Goal: Transaction & Acquisition: Purchase product/service

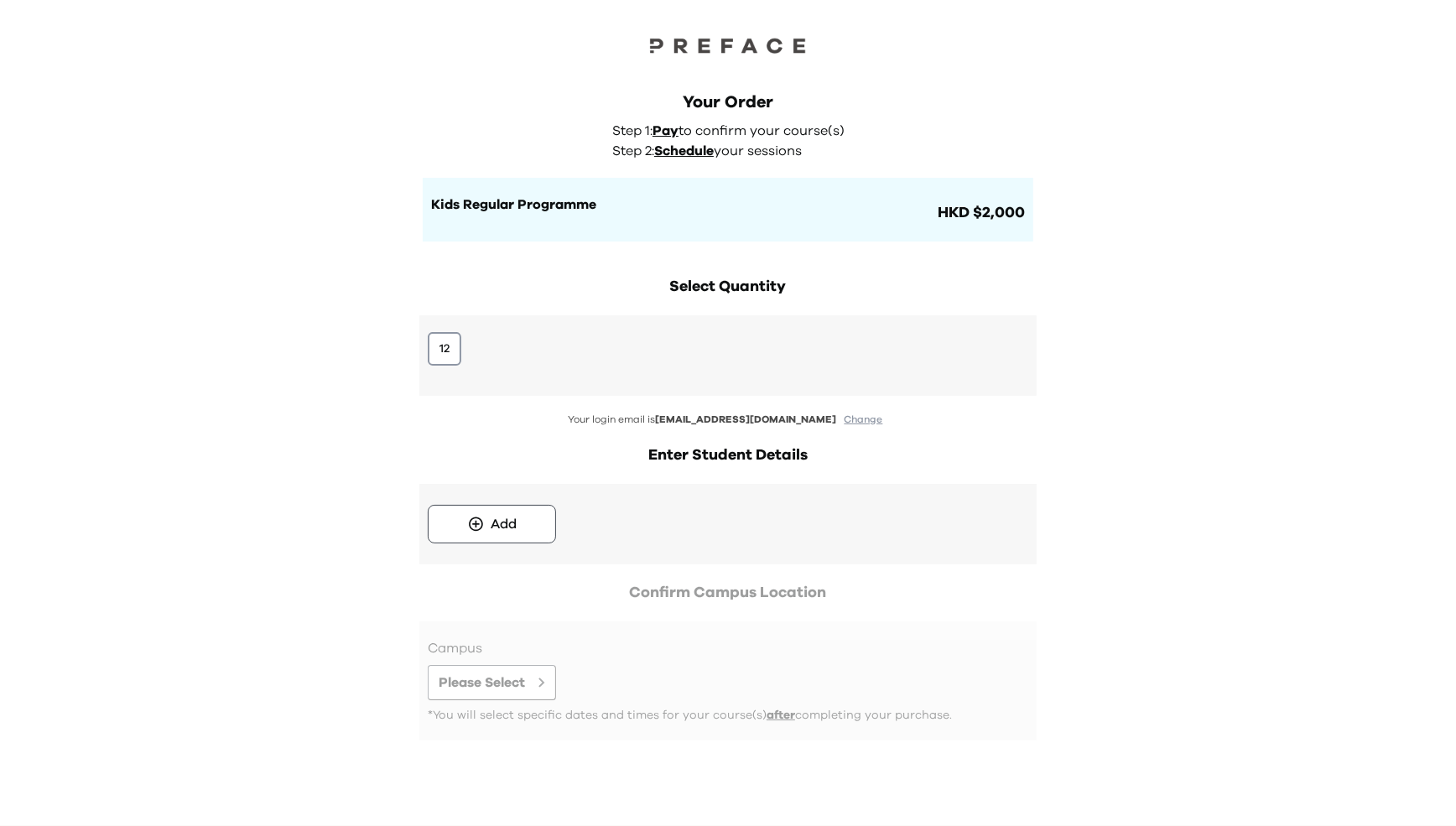
click at [451, 262] on div "Select Quantity 12 Your login email is gracetsesy@gmail.com Change Enter Studen…" at bounding box center [728, 516] width 644 height 516
click at [432, 352] on button "12" at bounding box center [444, 349] width 33 height 33
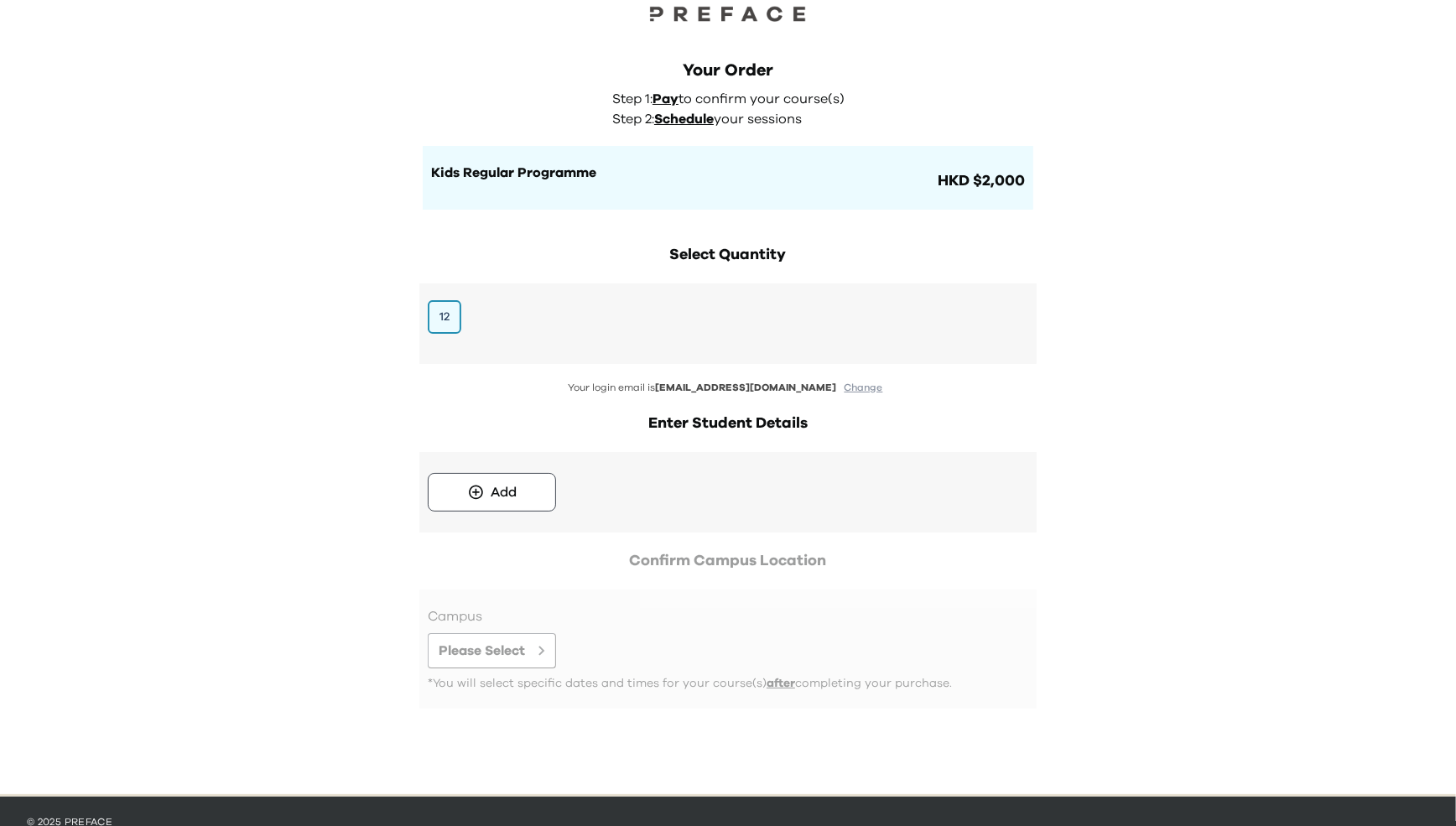
scroll to position [72, 0]
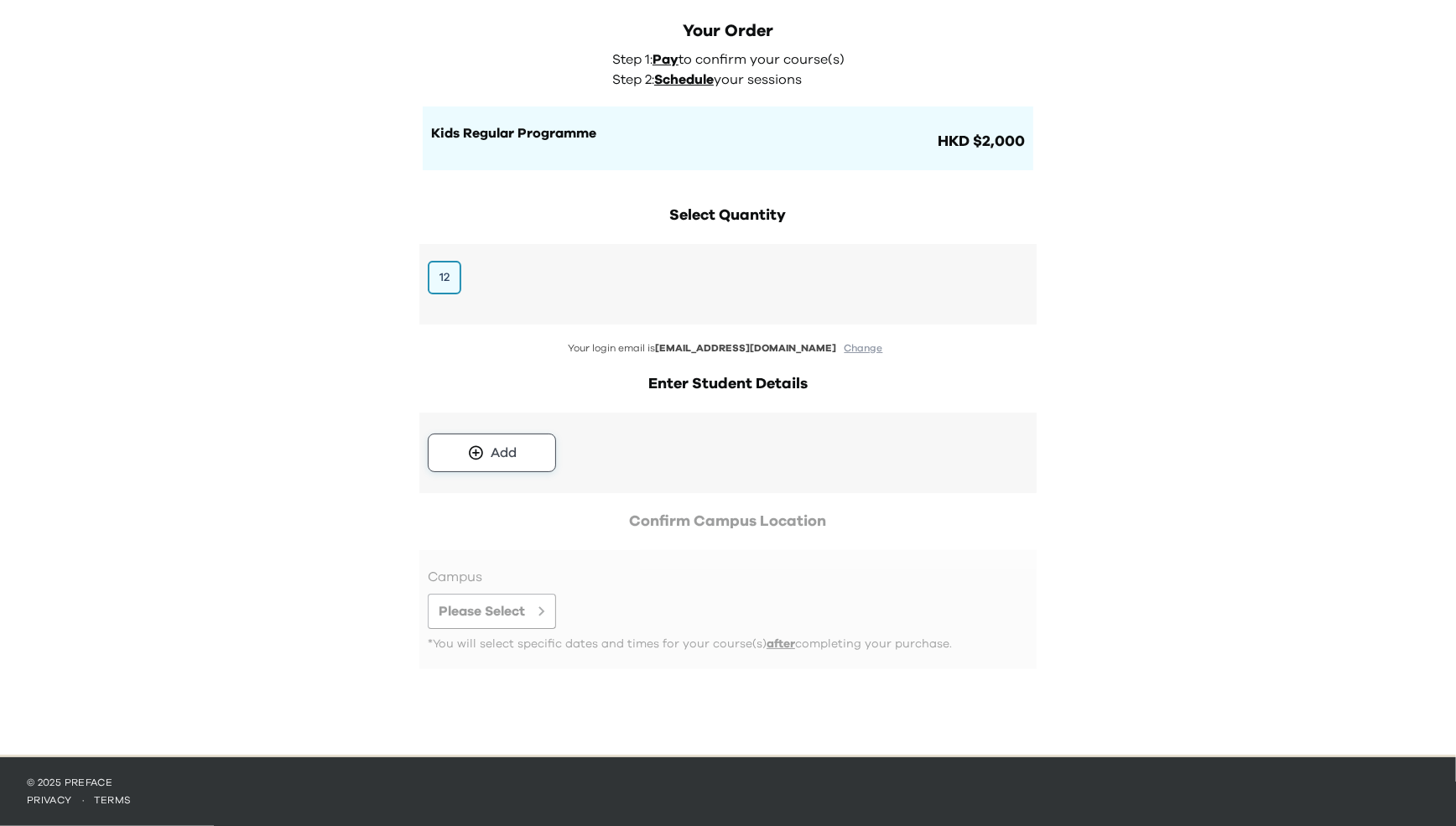
click at [449, 456] on button "Add" at bounding box center [491, 453] width 129 height 38
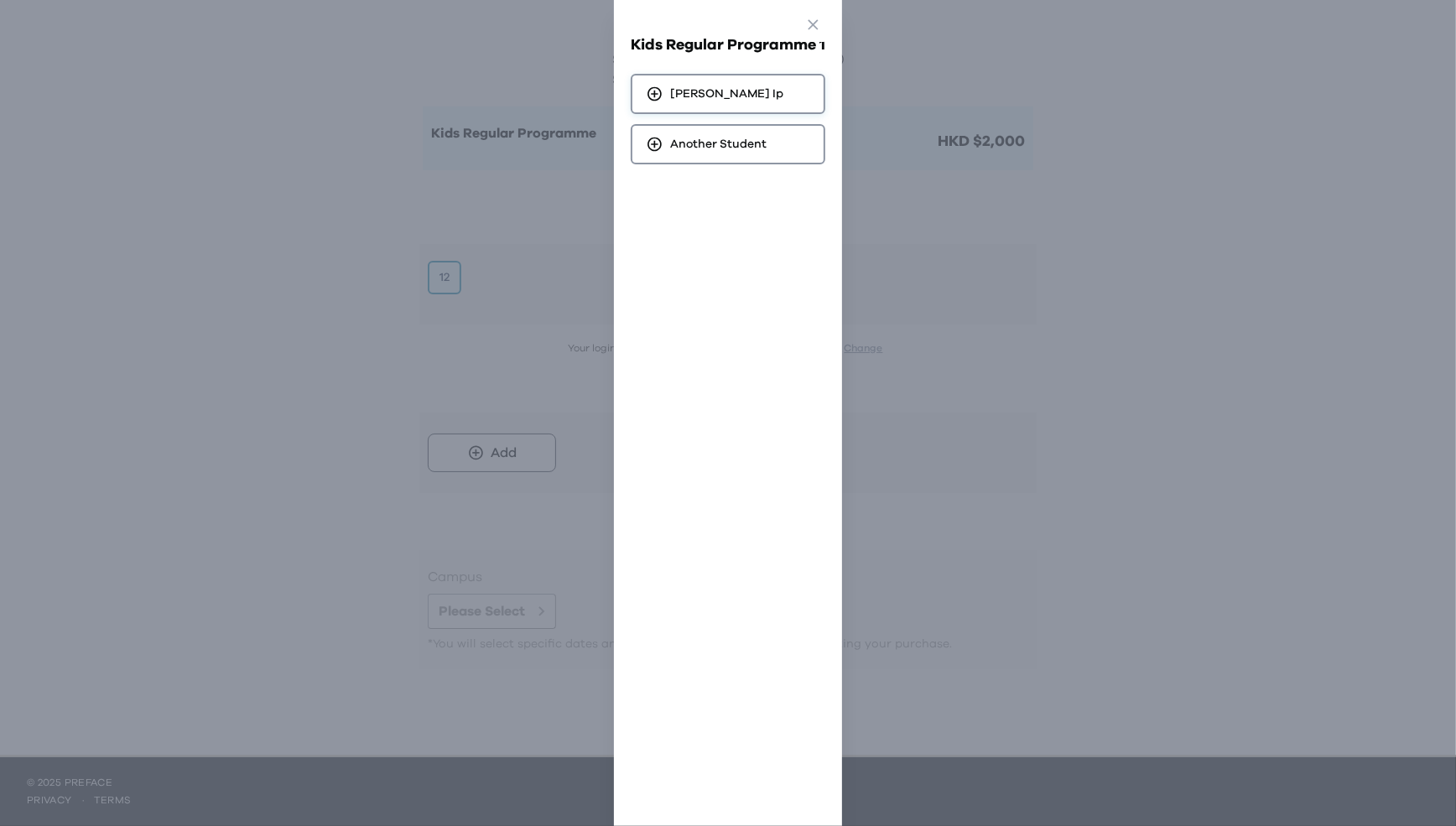
click at [717, 94] on span "Audrey Ip" at bounding box center [726, 94] width 113 height 17
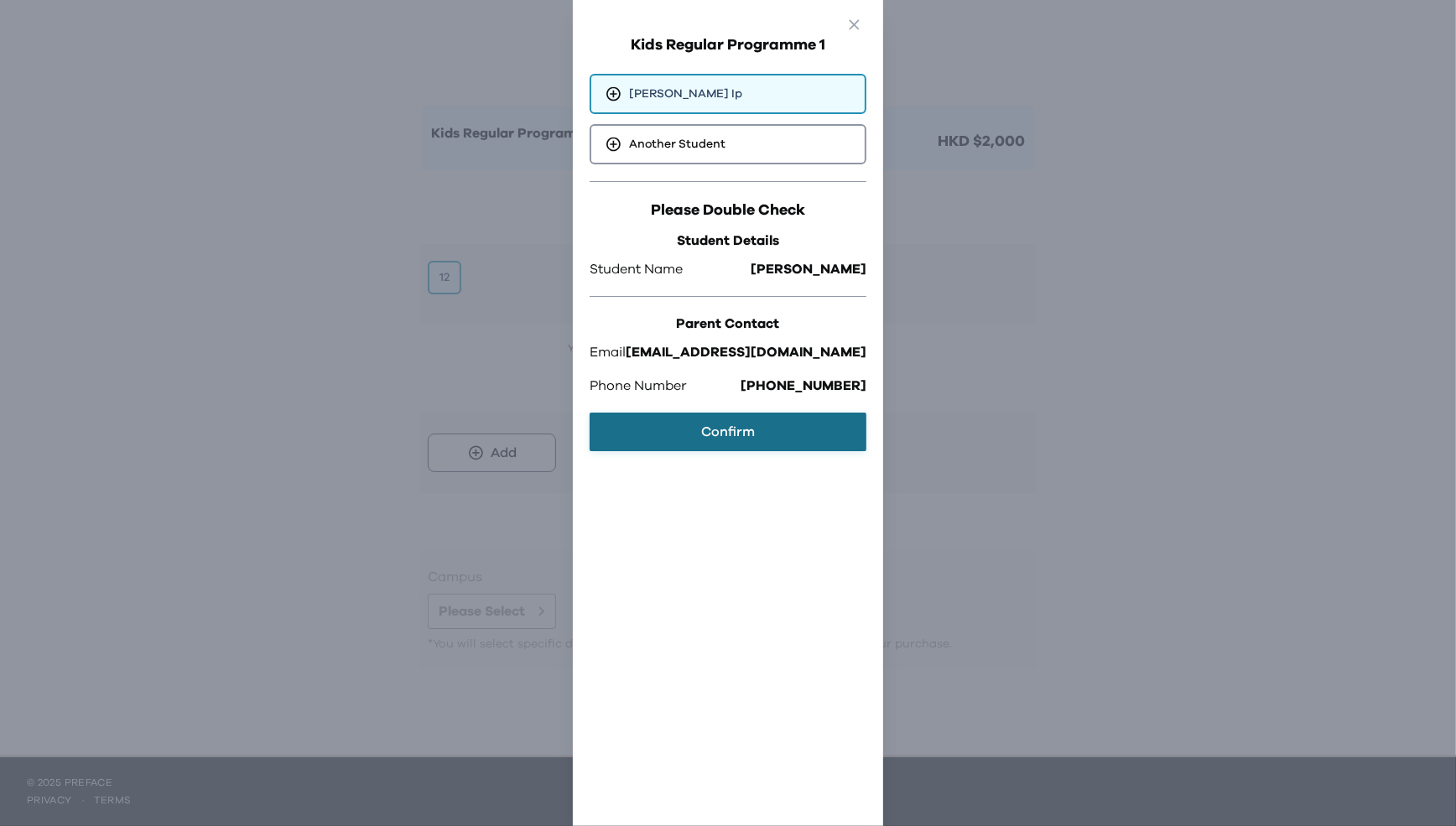
click at [687, 432] on button "Confirm" at bounding box center [728, 432] width 277 height 38
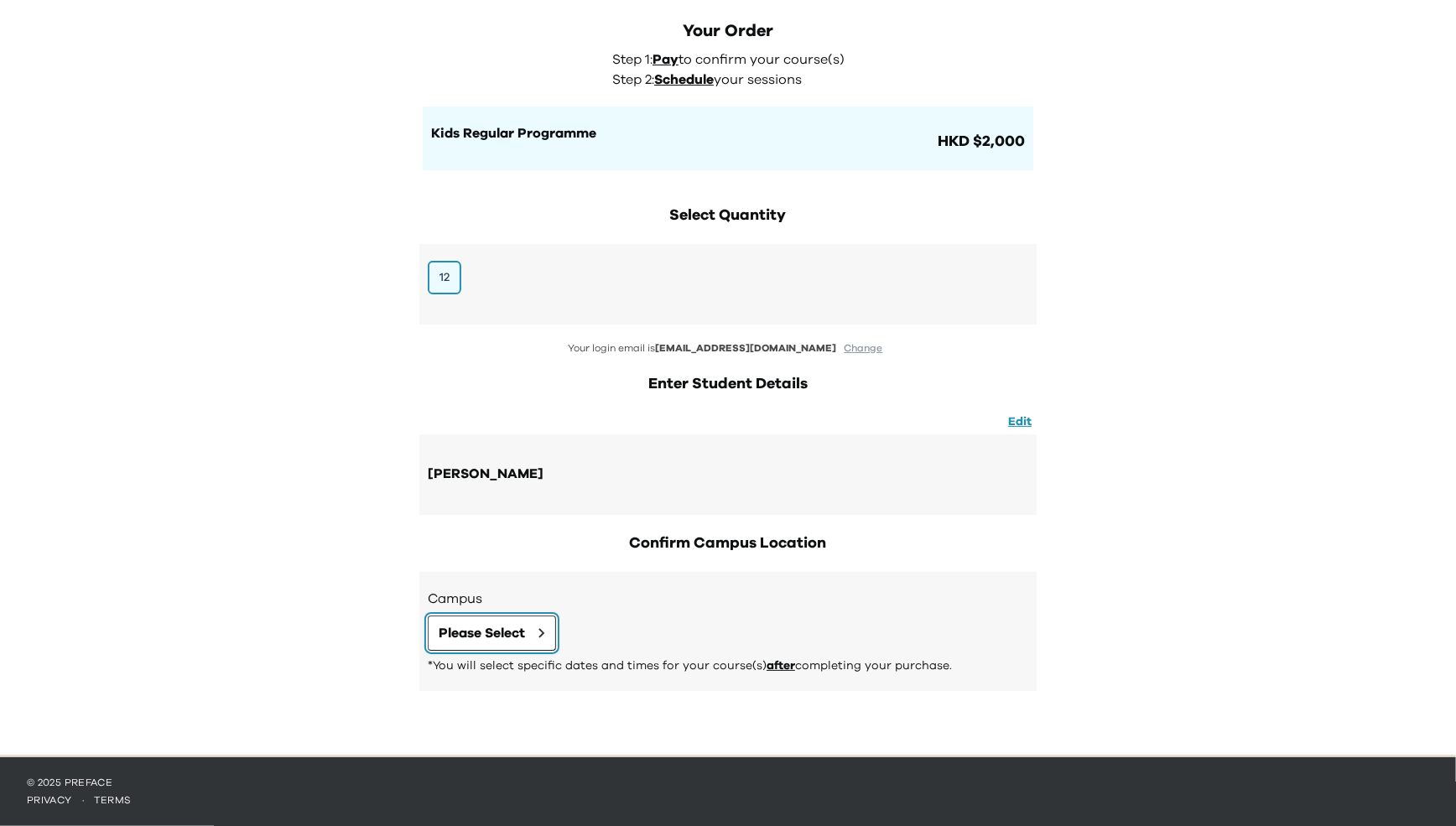
click at [504, 637] on span "Please Select" at bounding box center [482, 633] width 87 height 20
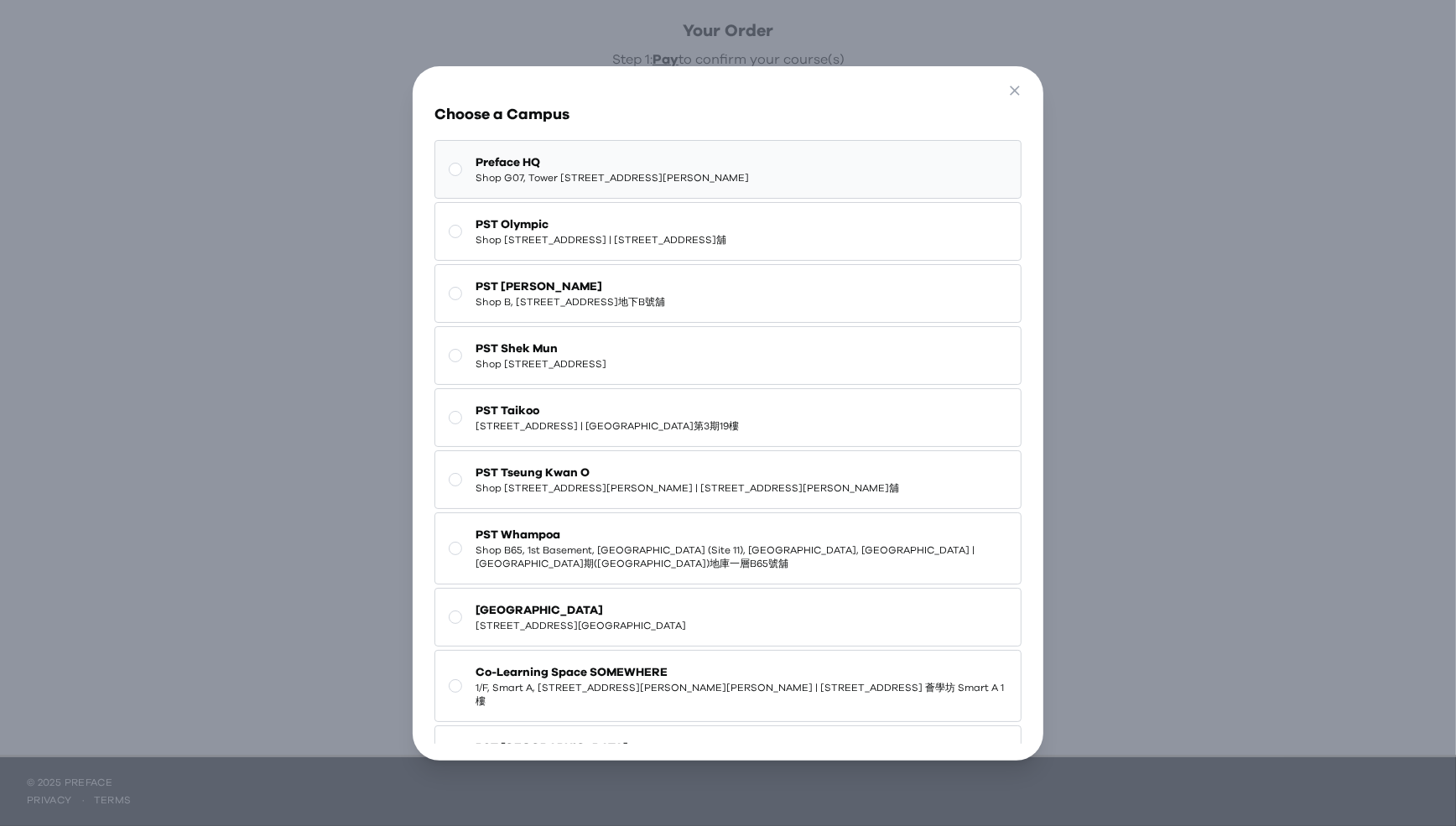
click at [583, 180] on span "Shop G07, Tower 535, 535 Jaffe Road, Causeway Bay | 銅鑼灣謝斐道535號Tower 535 地下G07號舖" at bounding box center [612, 177] width 274 height 13
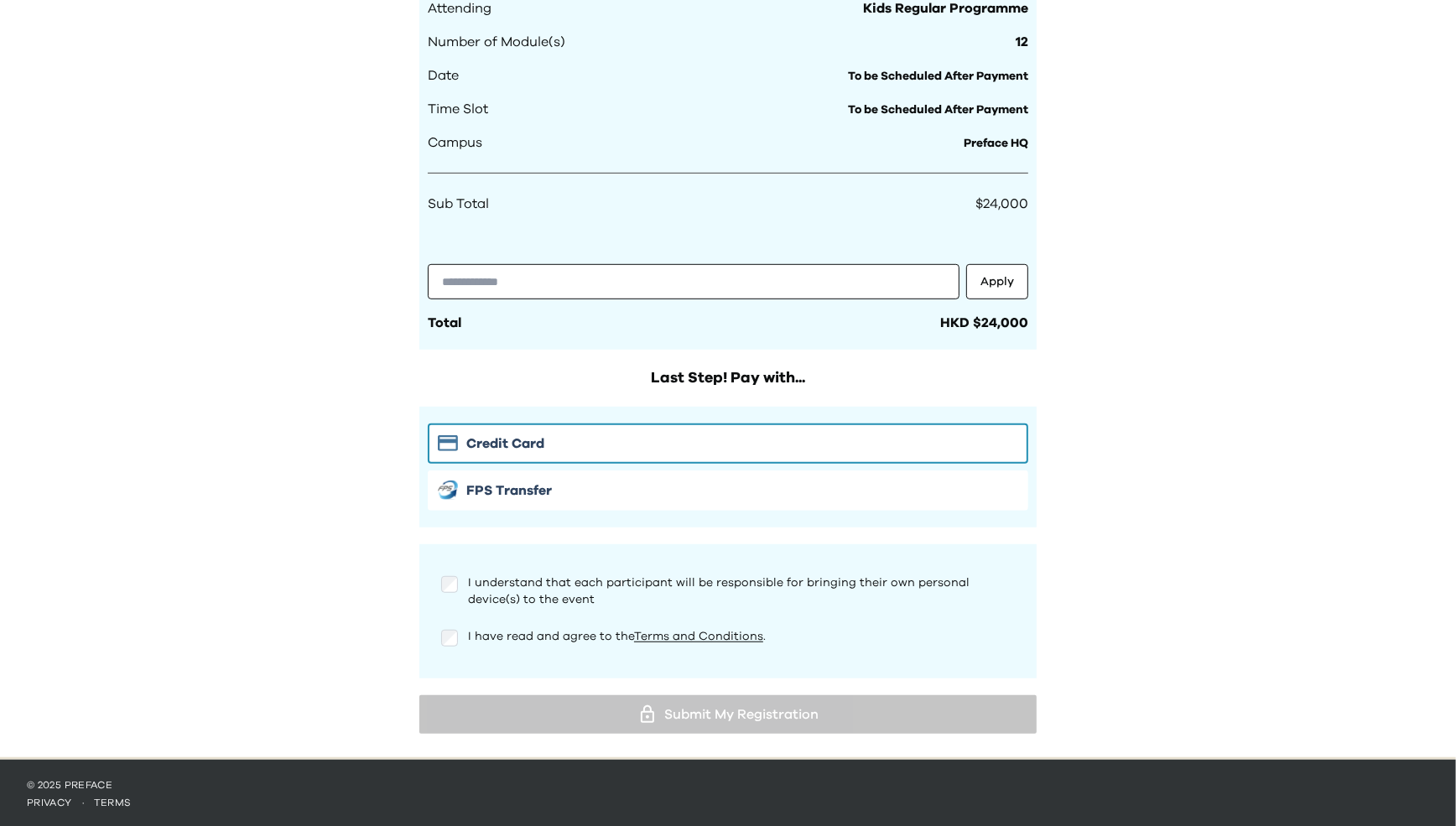
scroll to position [851, 0]
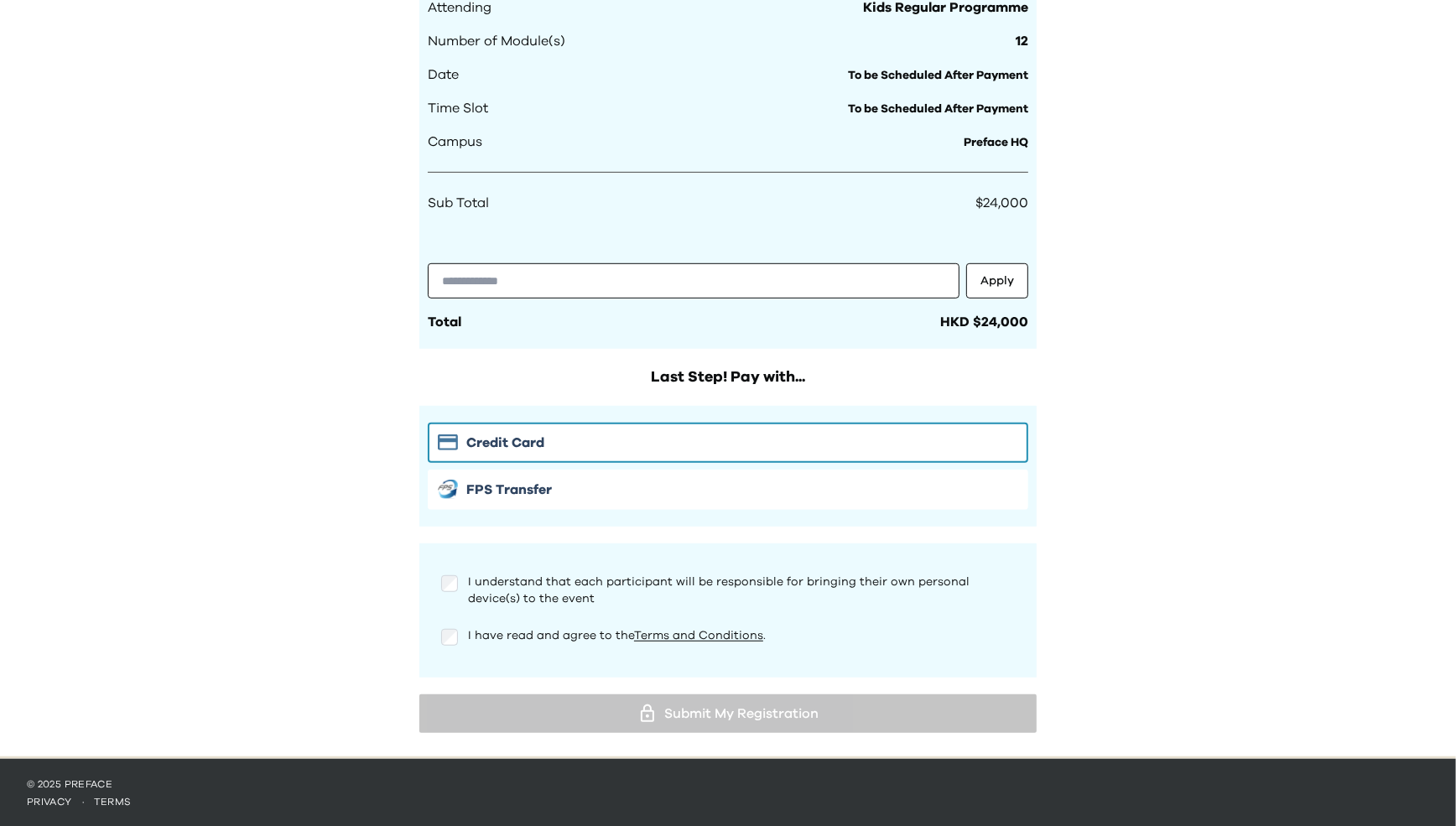
click at [459, 580] on div "I understand that each participant will be responsible for bringing their own p…" at bounding box center [728, 590] width 574 height 33
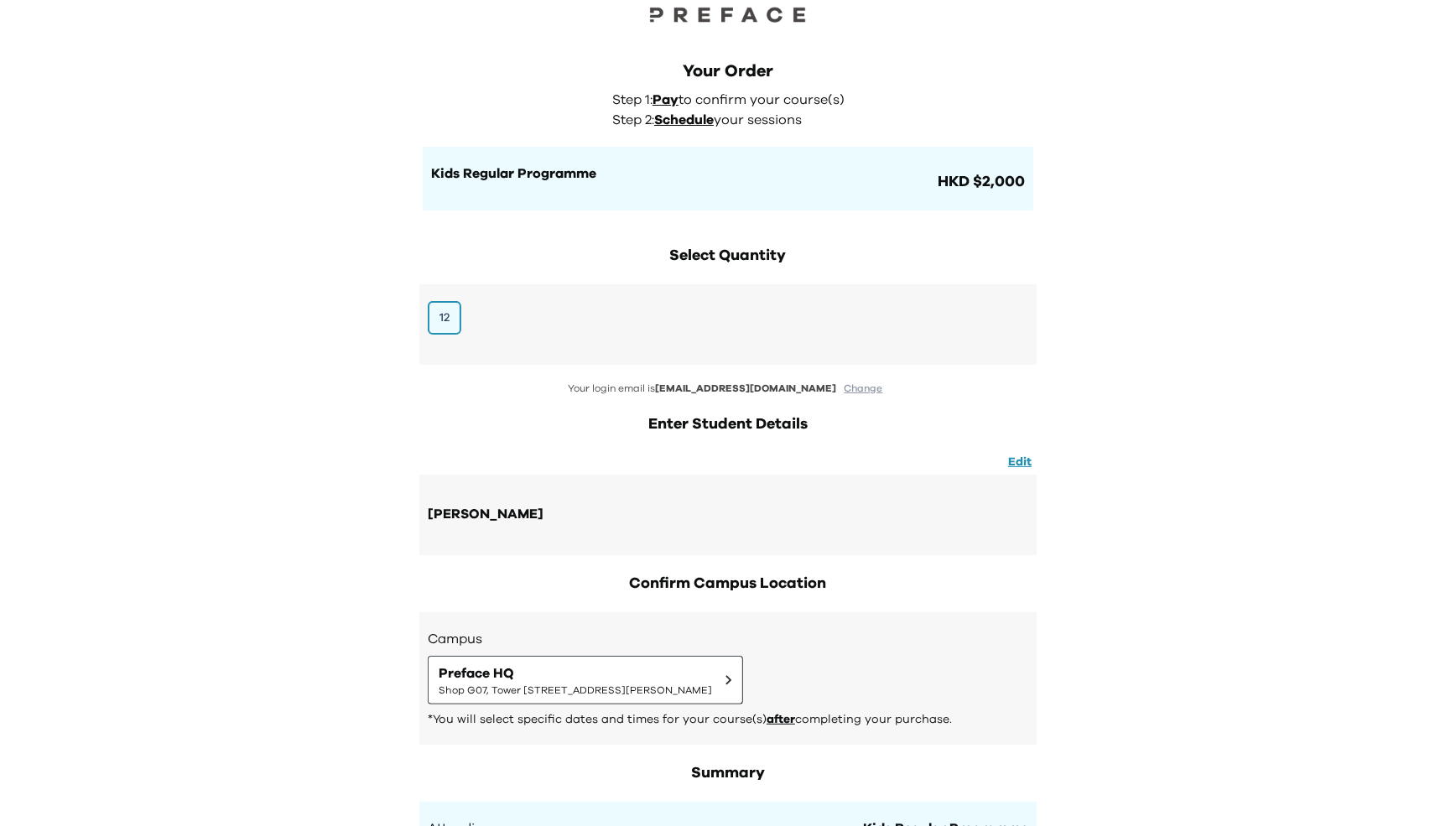
scroll to position [34, 0]
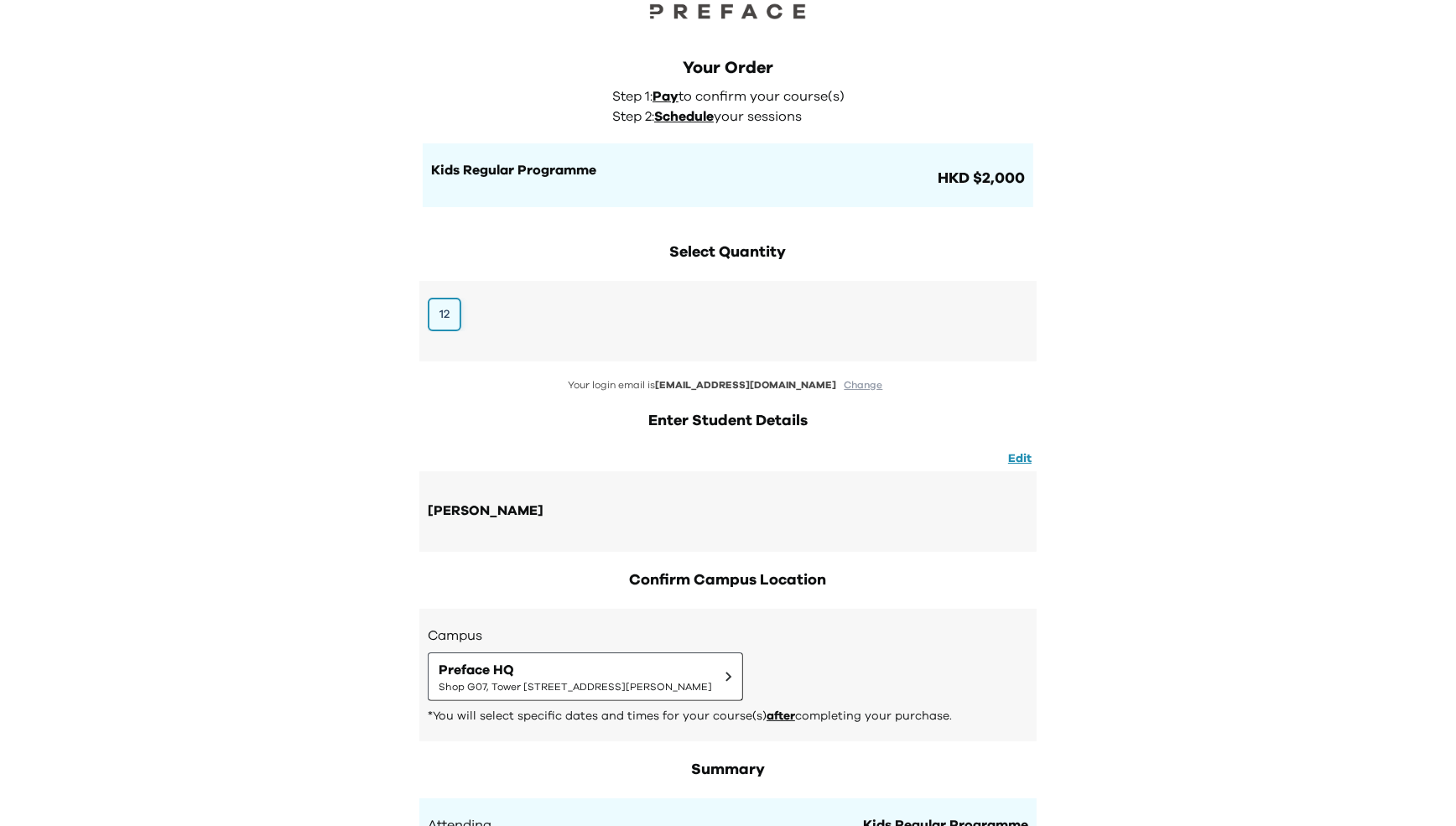
click at [439, 312] on button "12" at bounding box center [444, 314] width 33 height 33
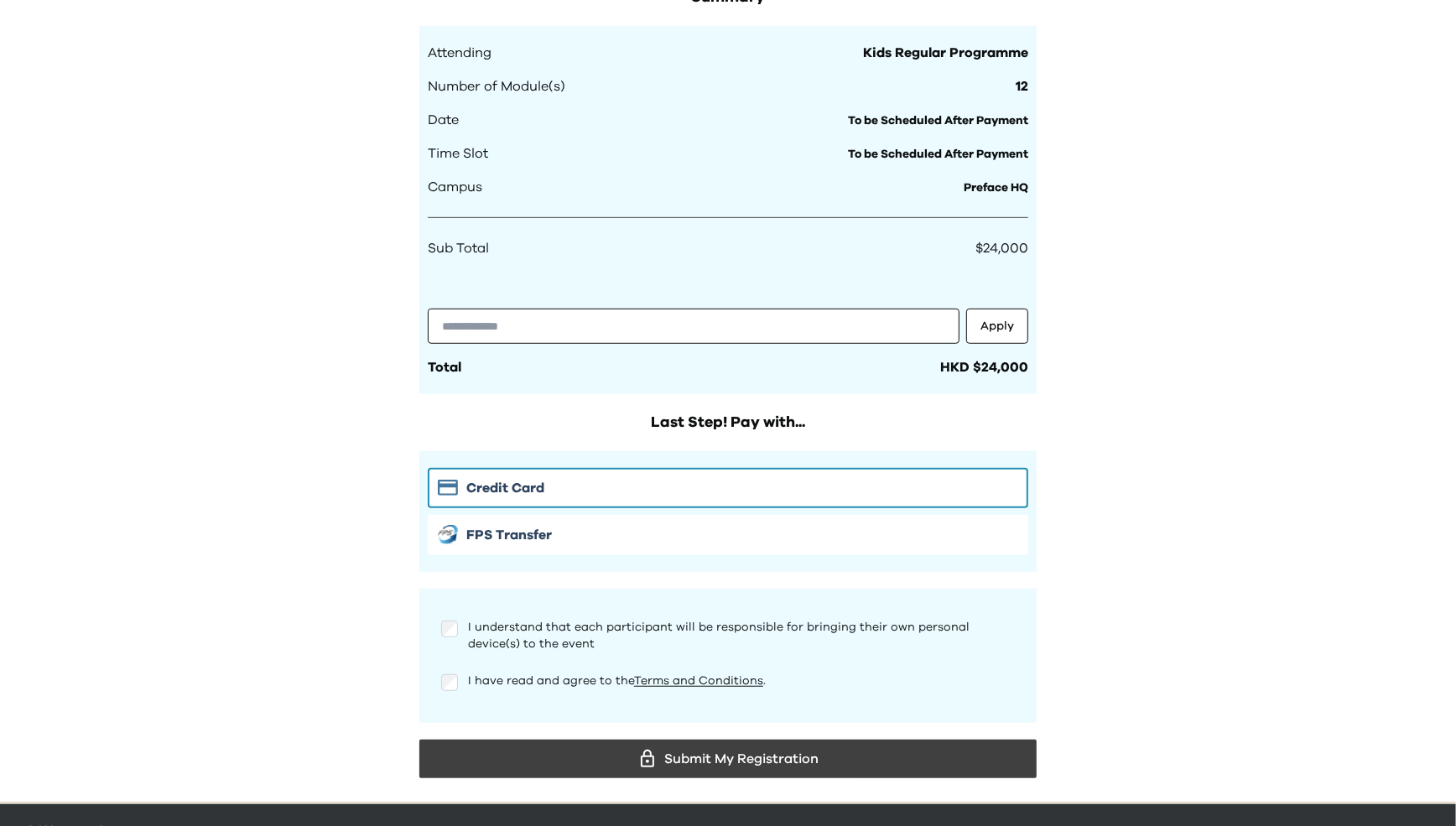
scroll to position [851, 0]
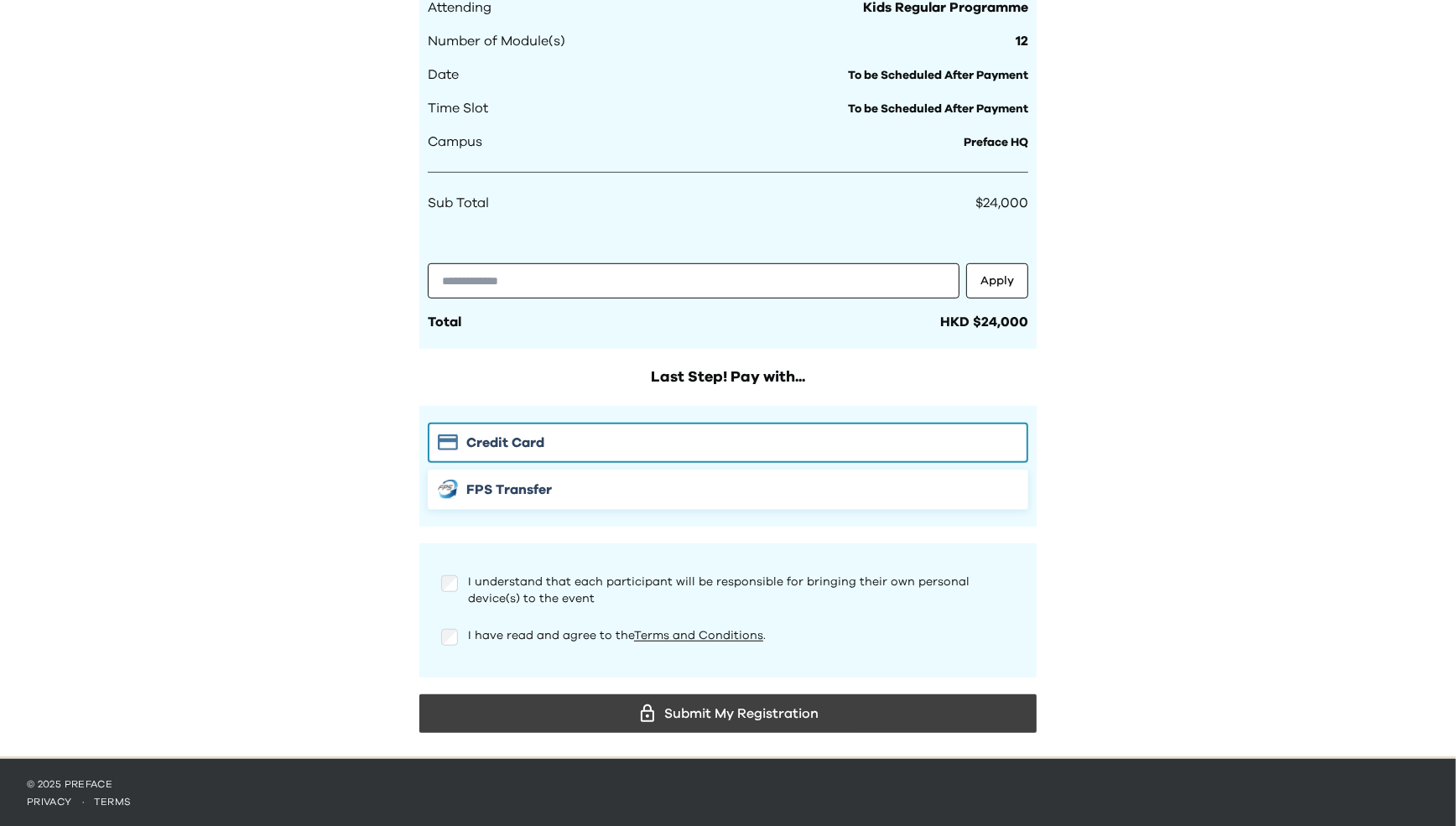
click at [534, 493] on span "FPS Transfer" at bounding box center [509, 489] width 86 height 20
